Goal: Task Accomplishment & Management: Use online tool/utility

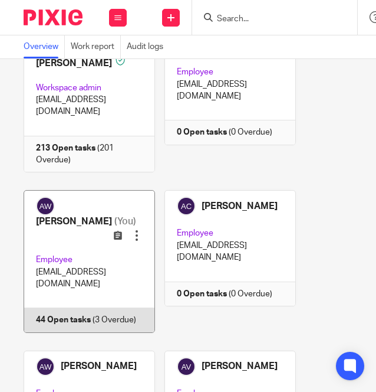
scroll to position [236, 0]
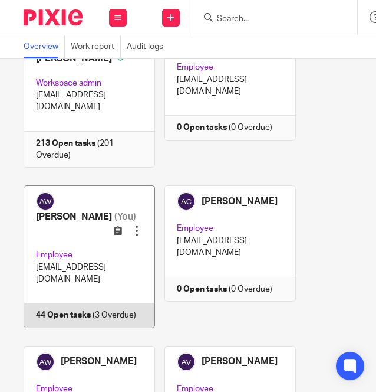
click at [78, 254] on link at bounding box center [84, 256] width 141 height 142
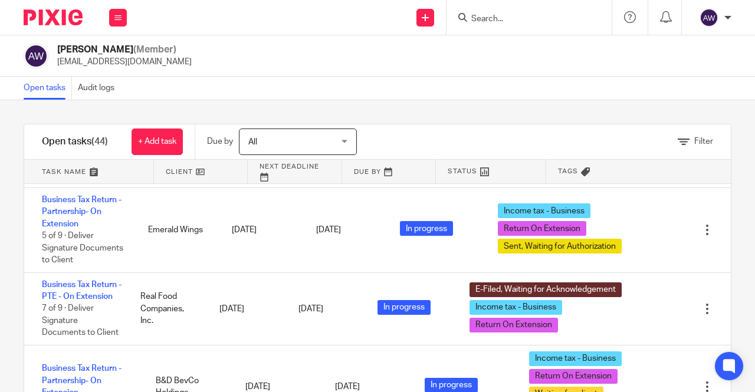
scroll to position [615, 0]
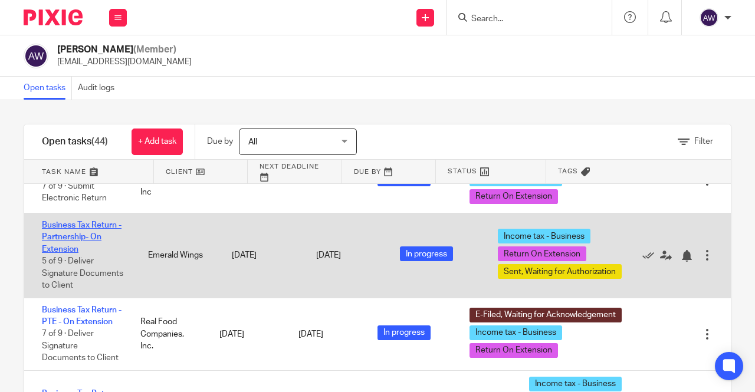
click at [86, 254] on link "Business Tax Return - Partnership- On Extension" at bounding box center [82, 237] width 80 height 32
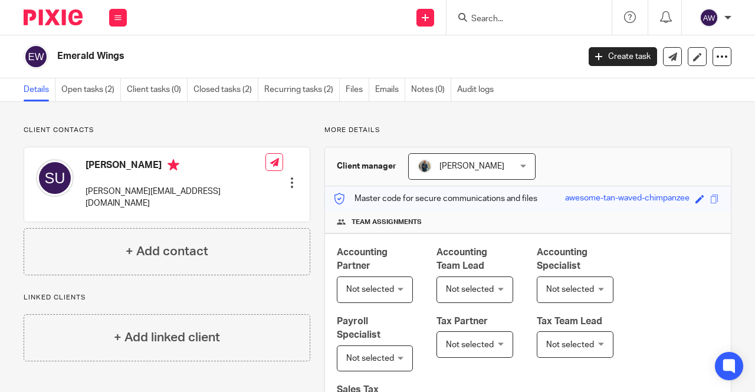
click at [376, 192] on div "Save awesome-tan-waved-chimpanzee" at bounding box center [636, 199] width 142 height 14
click at [376, 197] on span at bounding box center [700, 199] width 9 height 9
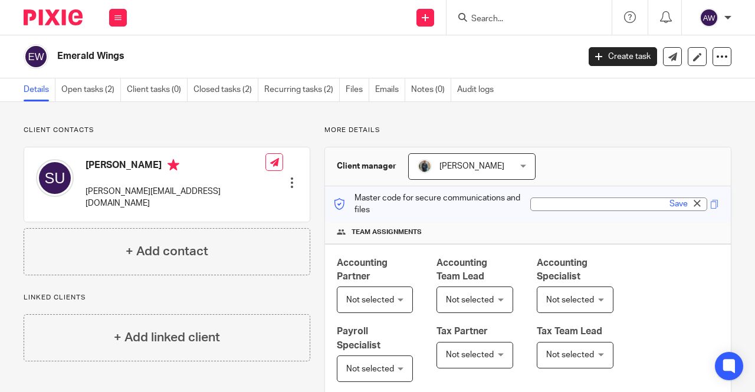
type input "awesome-tan-waved-chimpanzee"
click at [376, 195] on div "Master code for secure communications and files awesome-tan-waved-chimpanzee Sa…" at bounding box center [528, 204] width 406 height 36
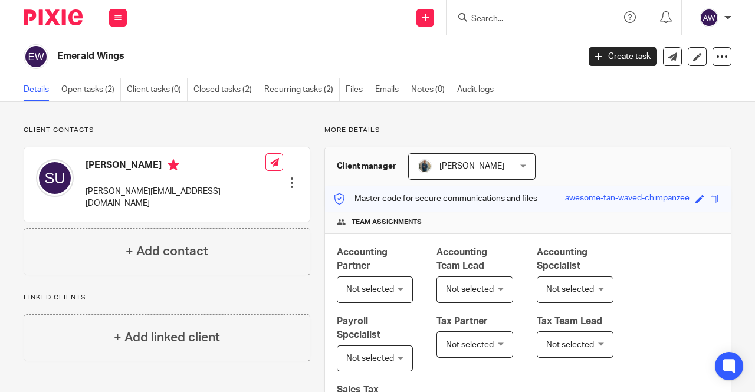
click at [376, 204] on div "Save awesome-tan-waved-chimpanzee" at bounding box center [636, 199] width 142 height 14
click at [376, 197] on span at bounding box center [700, 199] width 9 height 9
type input "awesome-tan-waved-chimpanzee"
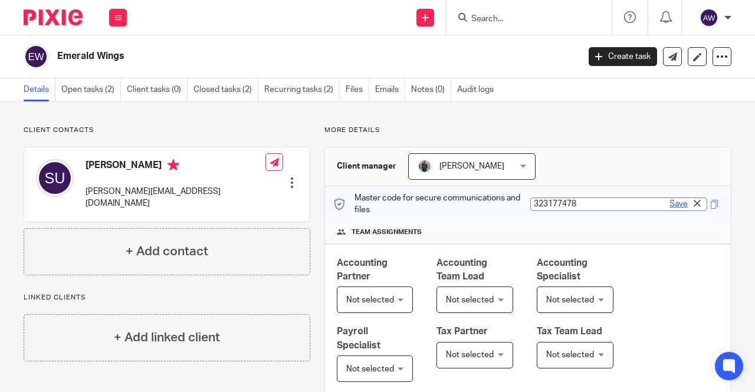
type input "323177478"
click at [376, 200] on link "Save" at bounding box center [679, 204] width 18 height 12
type input "323177478"
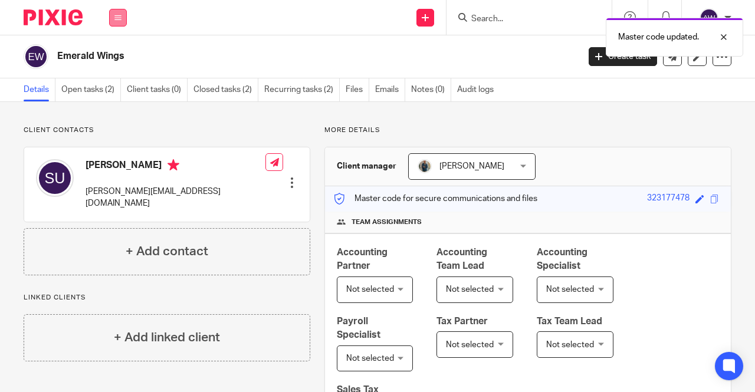
click at [109, 24] on button at bounding box center [118, 18] width 18 height 18
click at [112, 54] on link "Work" at bounding box center [111, 55] width 19 height 8
